Goal: Transaction & Acquisition: Purchase product/service

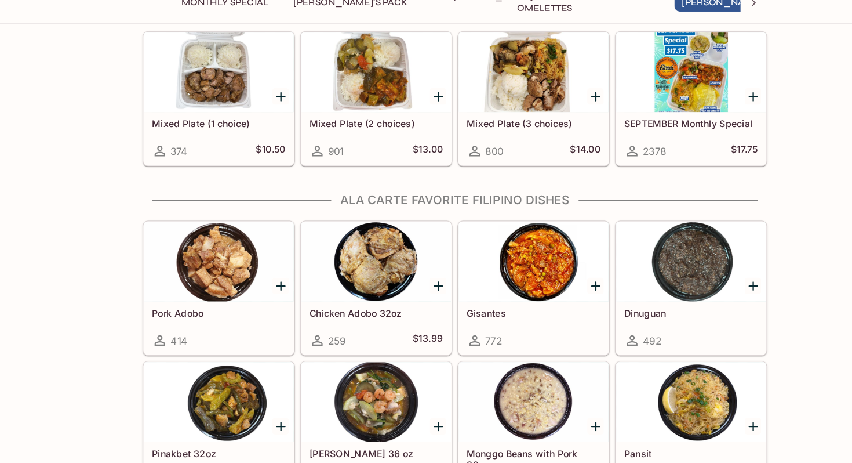
scroll to position [659, 0]
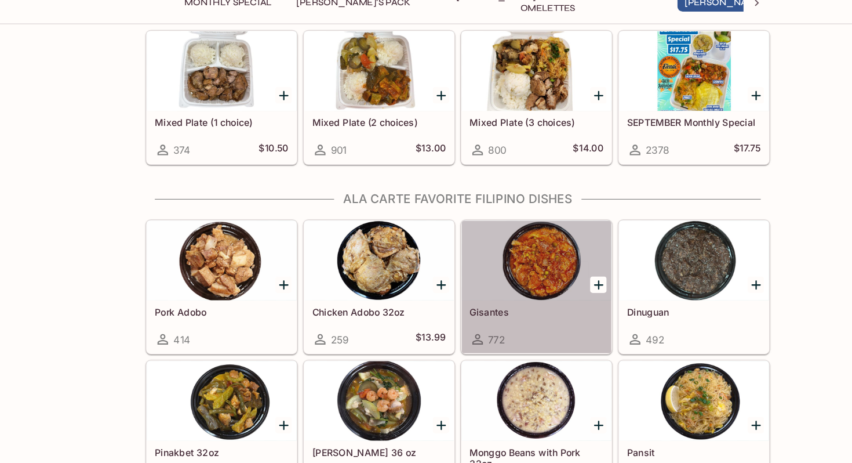
click at [504, 288] on div at bounding box center [495, 285] width 131 height 70
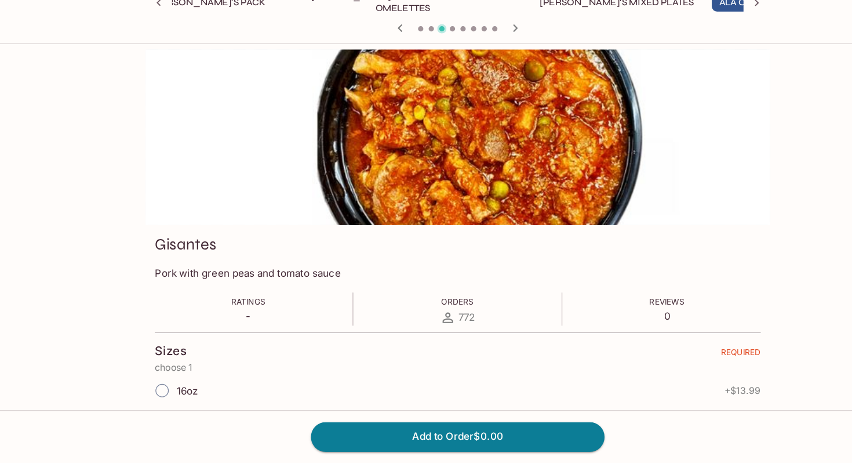
scroll to position [0, 155]
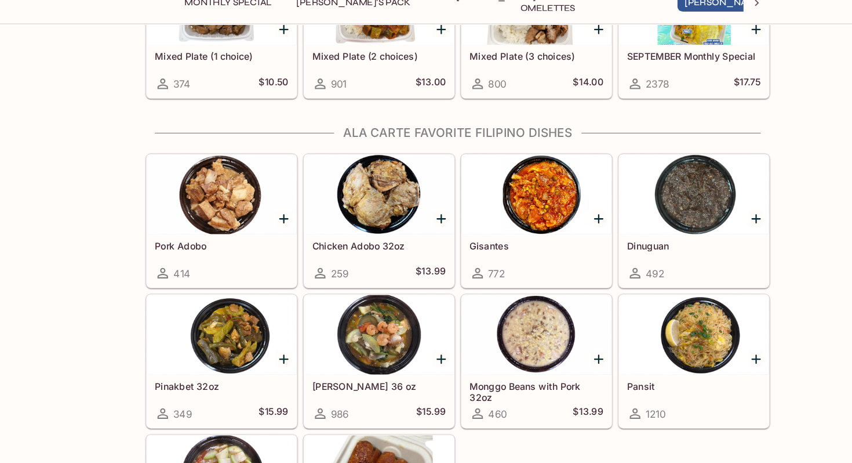
scroll to position [717, 0]
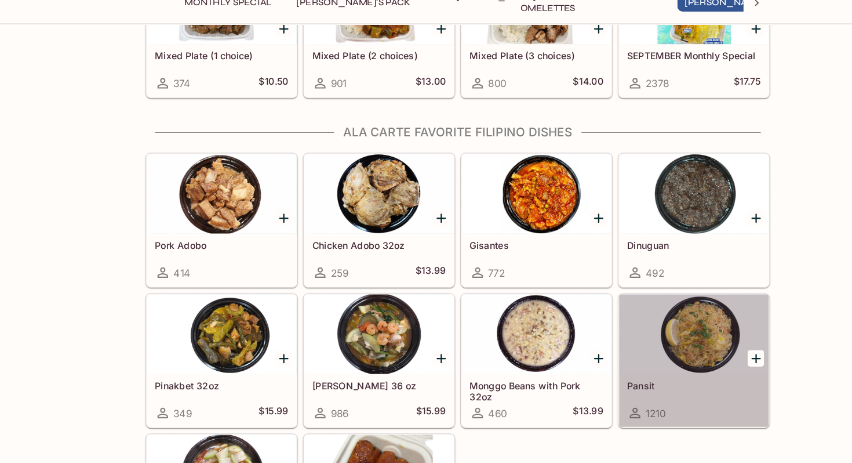
click at [624, 380] on div at bounding box center [633, 350] width 131 height 70
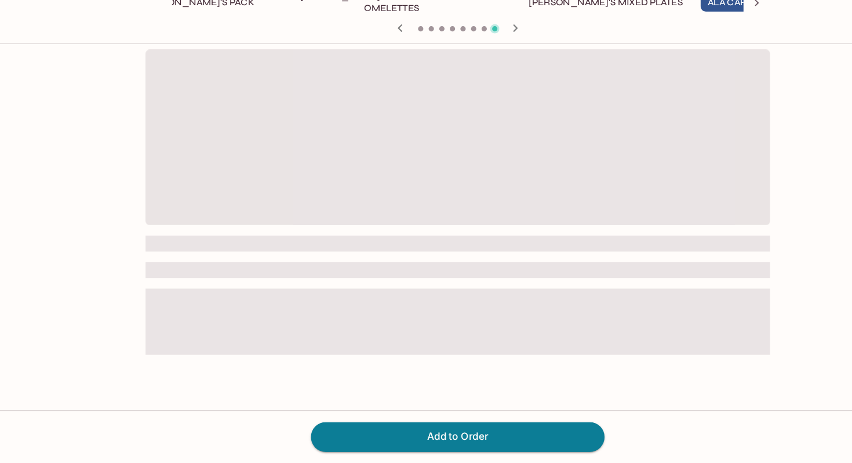
scroll to position [0, 155]
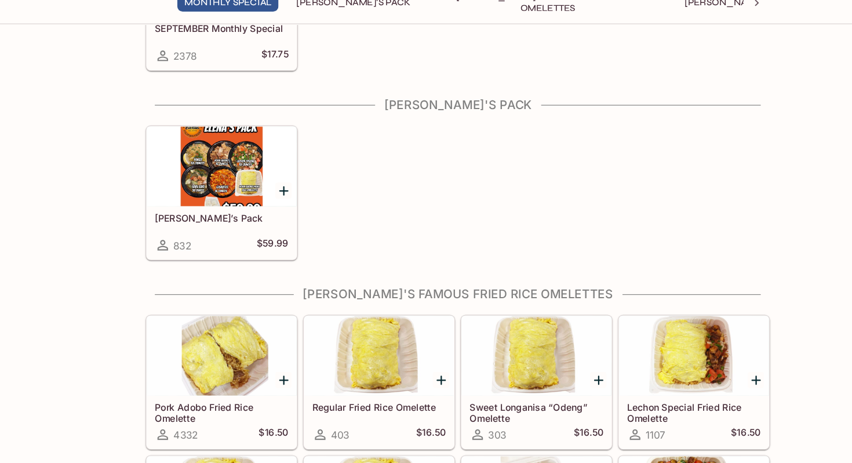
scroll to position [143, 0]
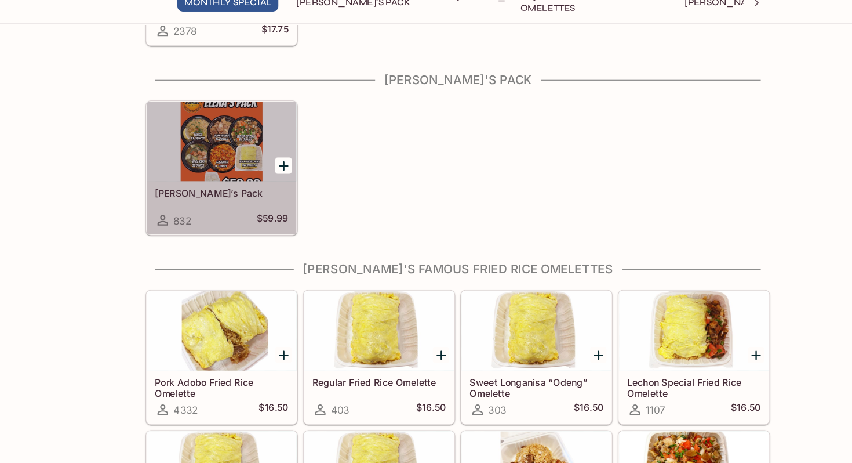
click at [217, 191] on div at bounding box center [219, 181] width 131 height 70
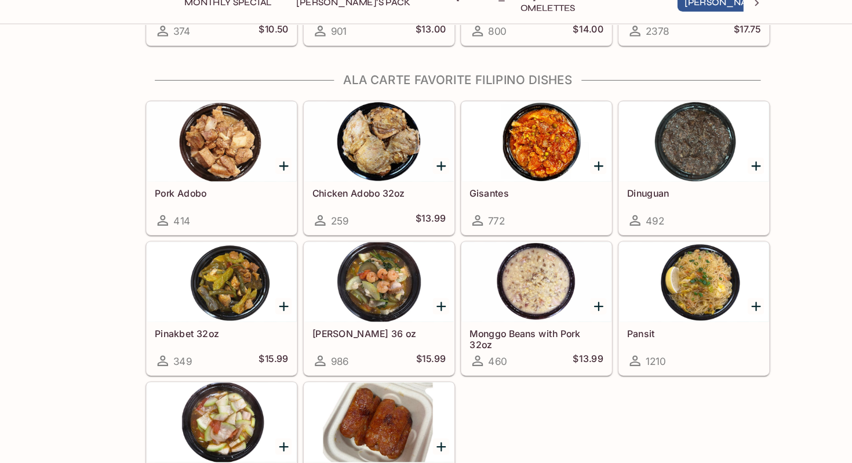
scroll to position [765, 0]
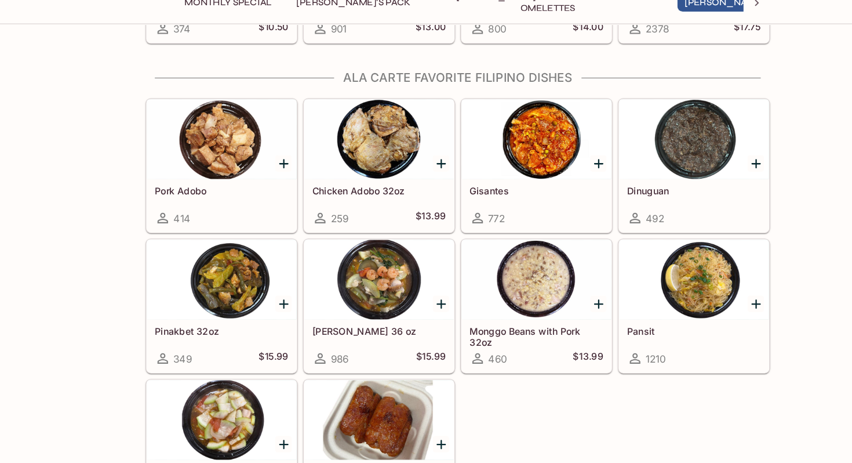
click at [485, 222] on h5 "Gisantes" at bounding box center [495, 224] width 117 height 10
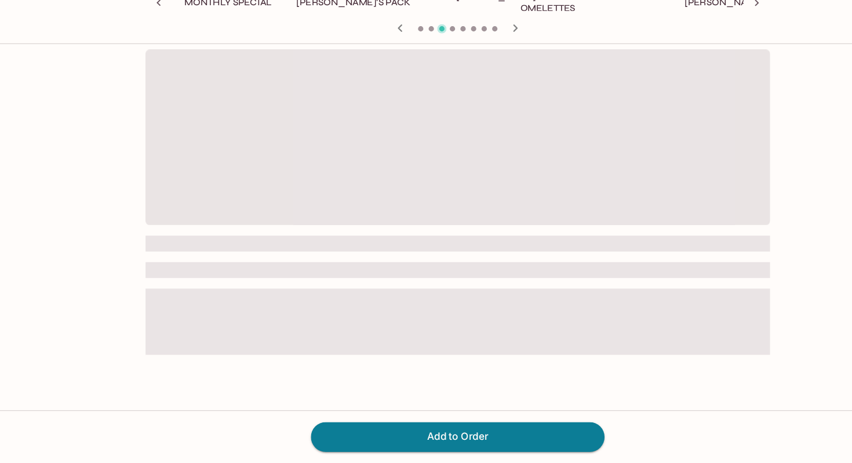
scroll to position [0, 155]
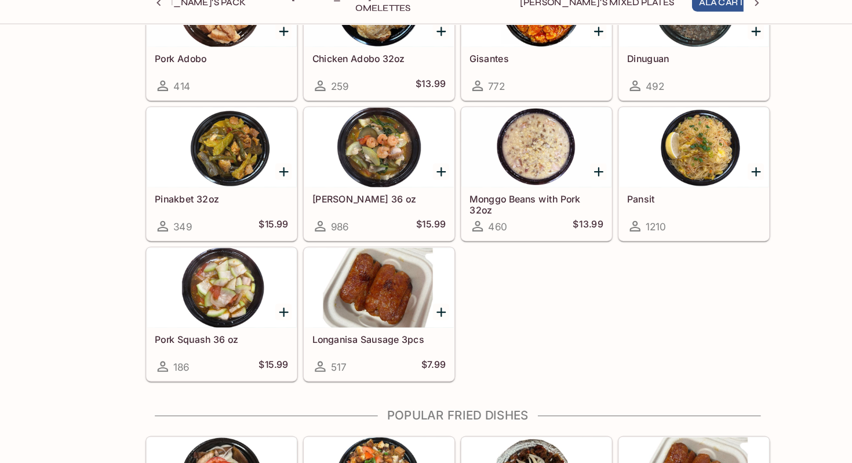
scroll to position [885, 0]
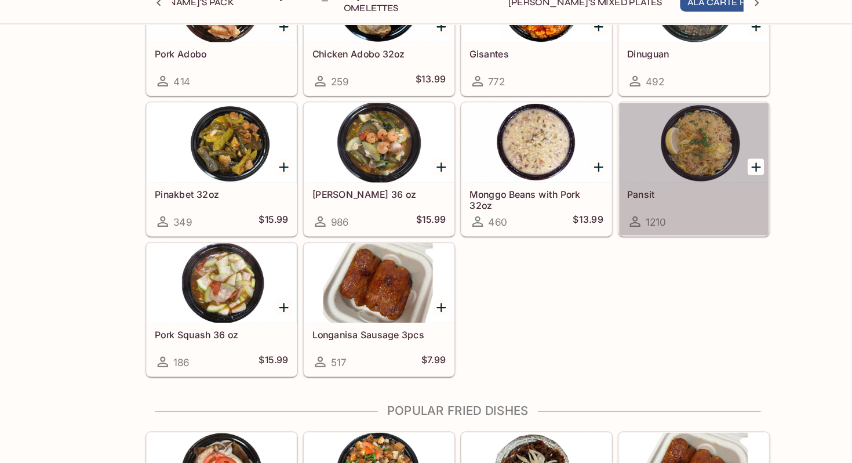
click at [650, 220] on div "Pansit 1210" at bounding box center [633, 240] width 131 height 46
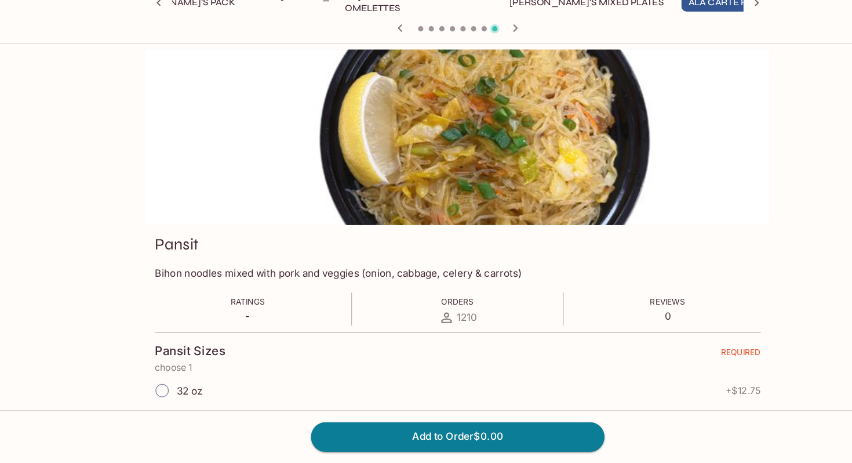
scroll to position [0, 155]
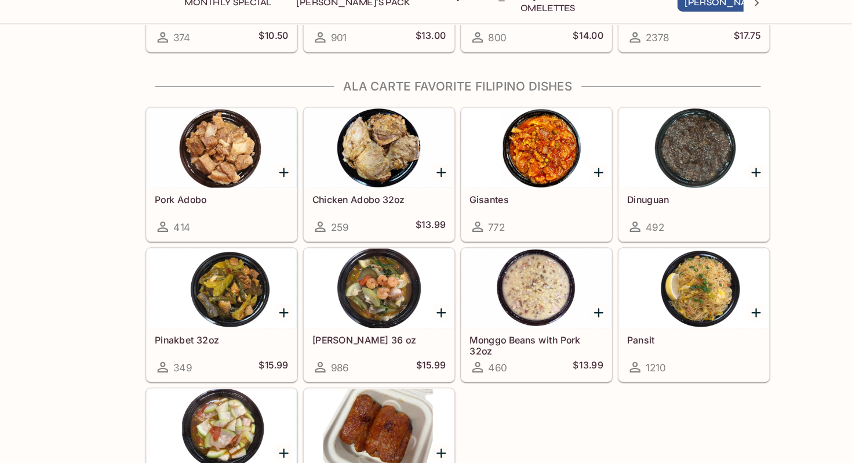
scroll to position [772, 0]
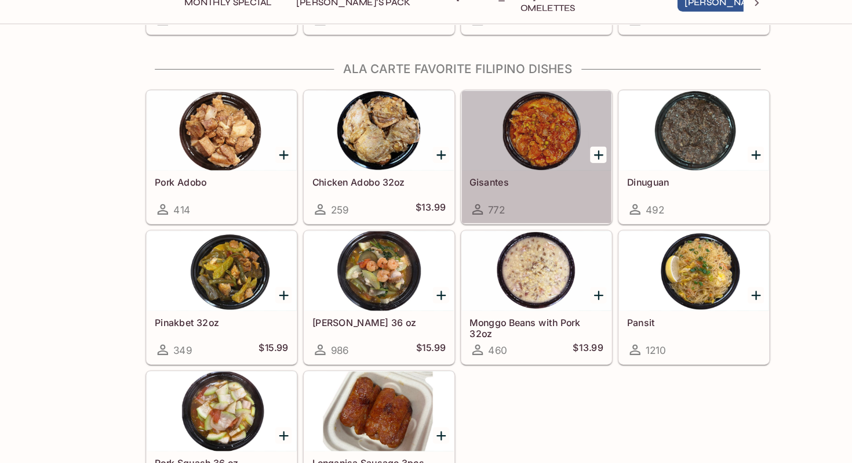
click at [540, 216] on h5 "Gisantes" at bounding box center [495, 217] width 117 height 10
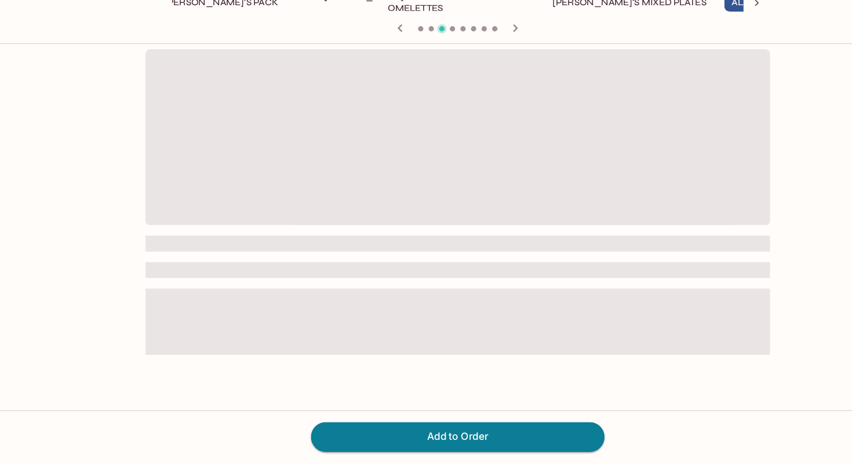
scroll to position [0, 155]
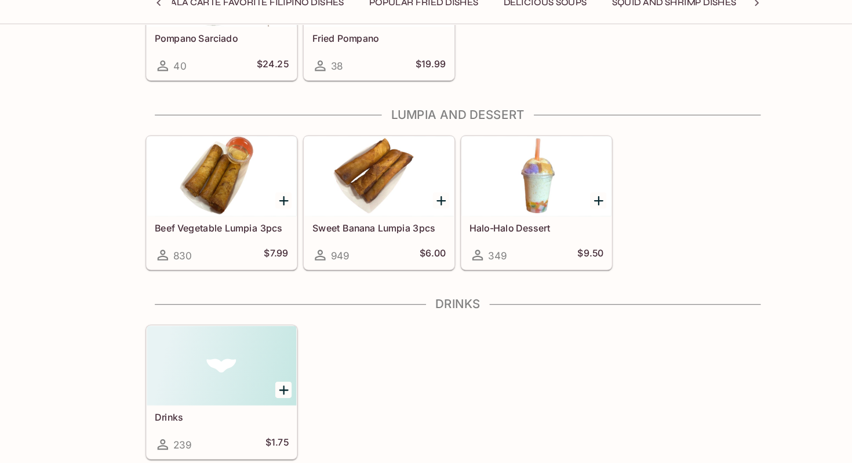
scroll to position [2053, 0]
